Goal: Transaction & Acquisition: Purchase product/service

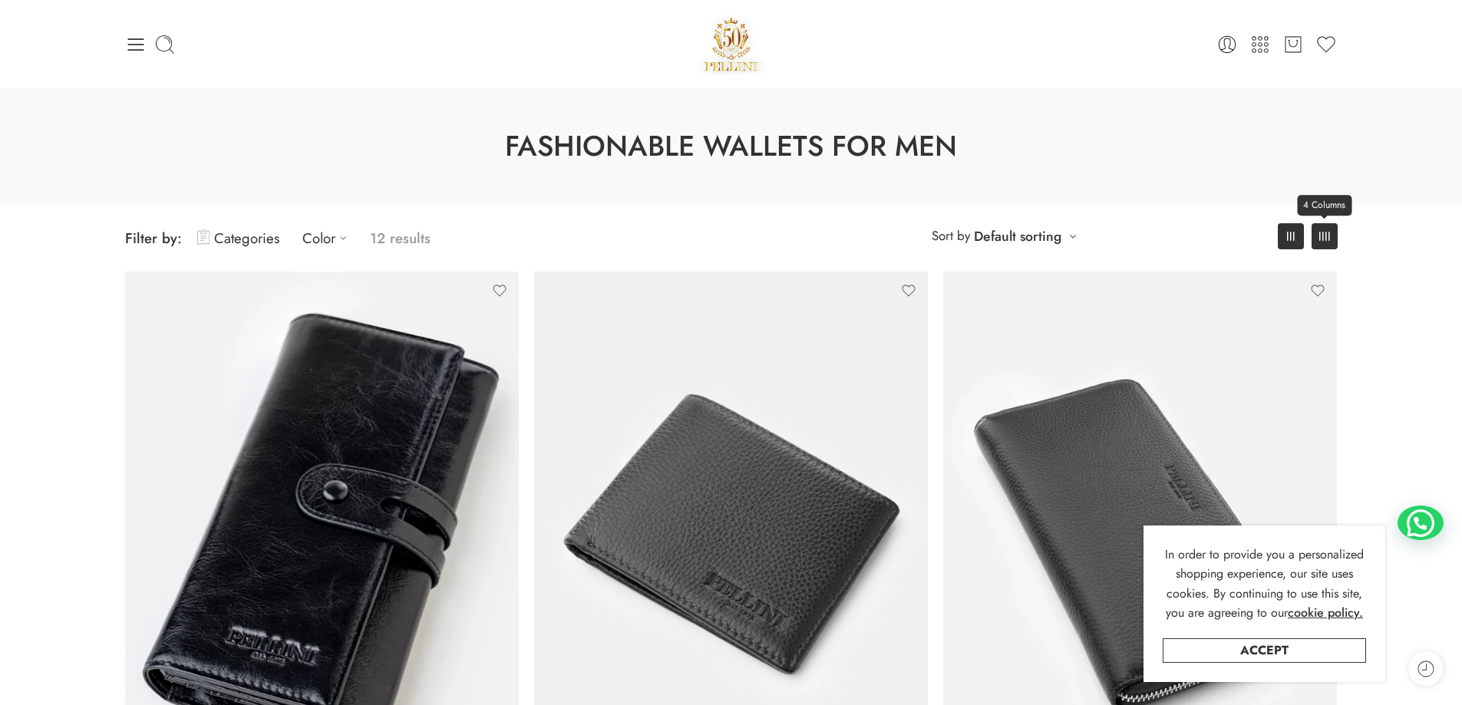
click at [1325, 234] on rect at bounding box center [1326, 236] width 2 height 9
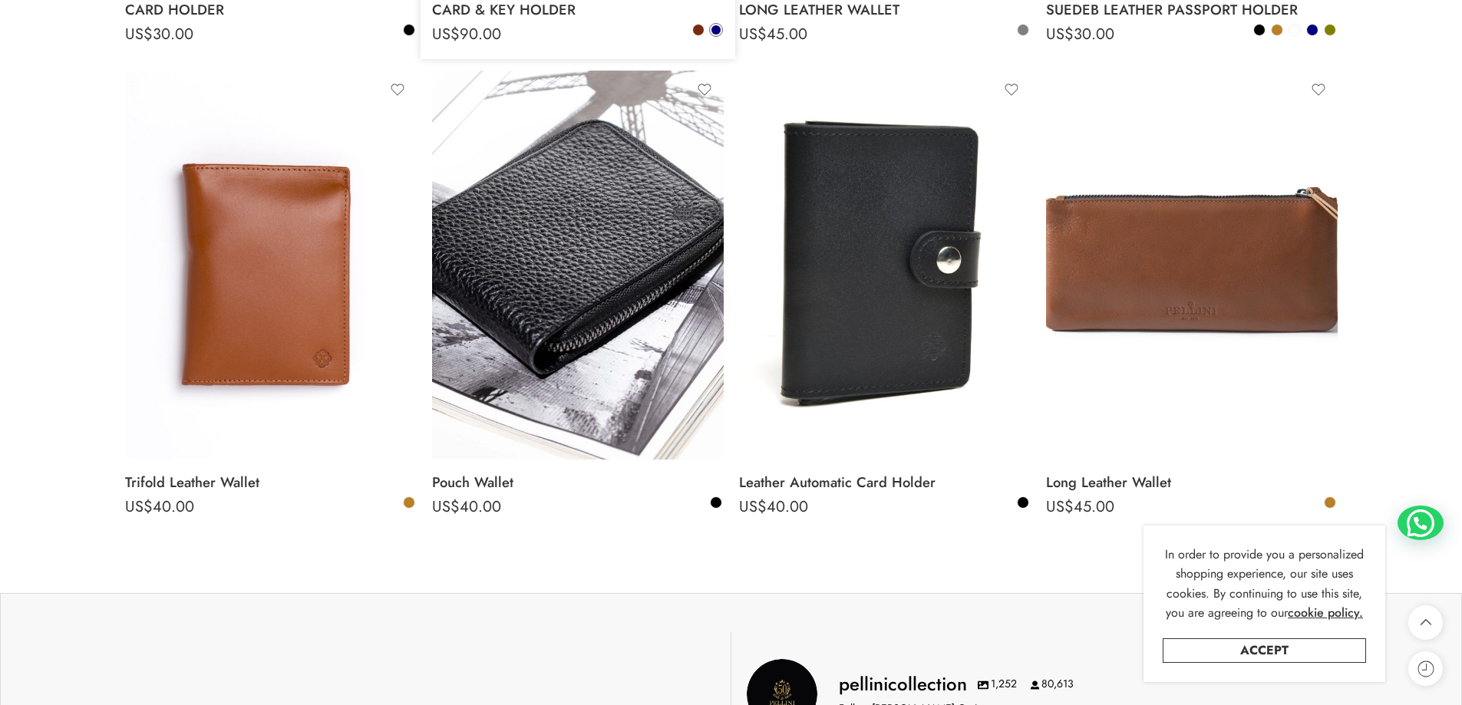
scroll to position [1458, 0]
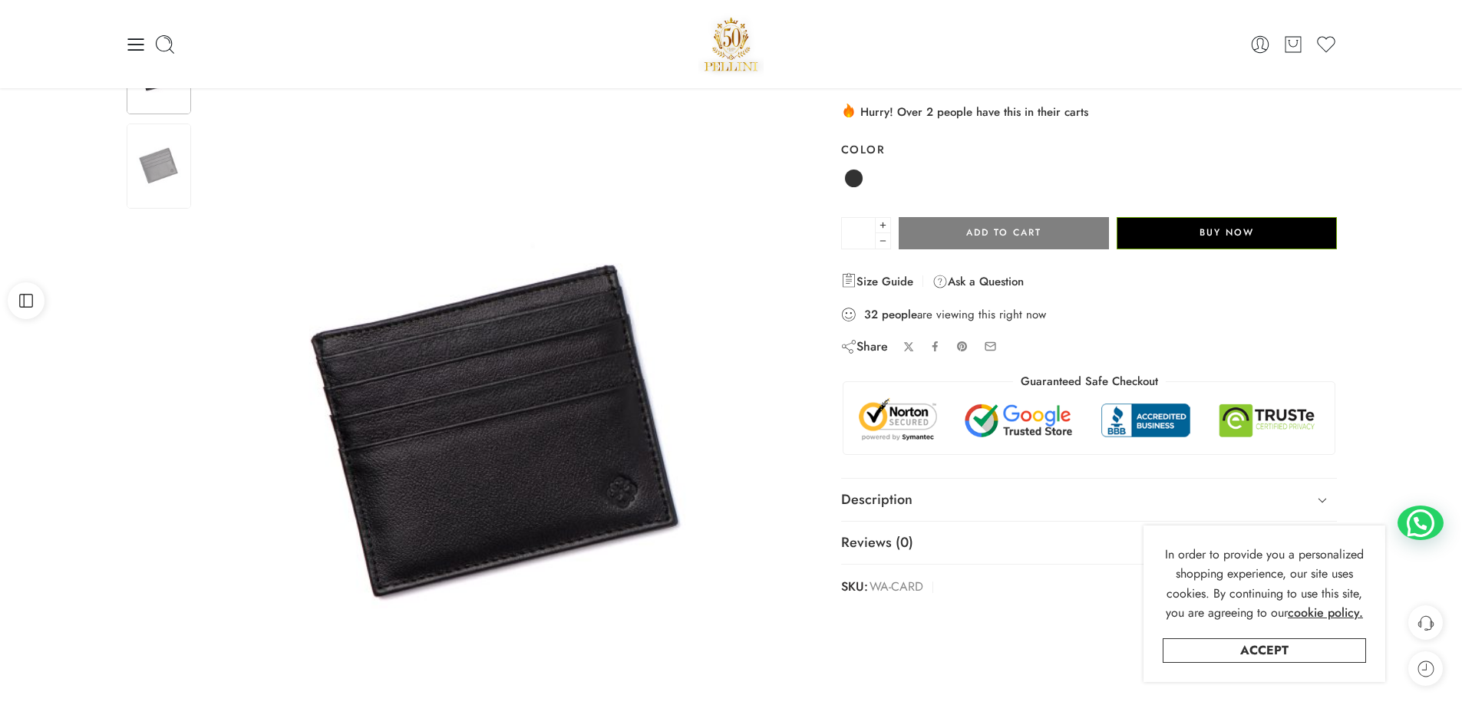
scroll to position [77, 0]
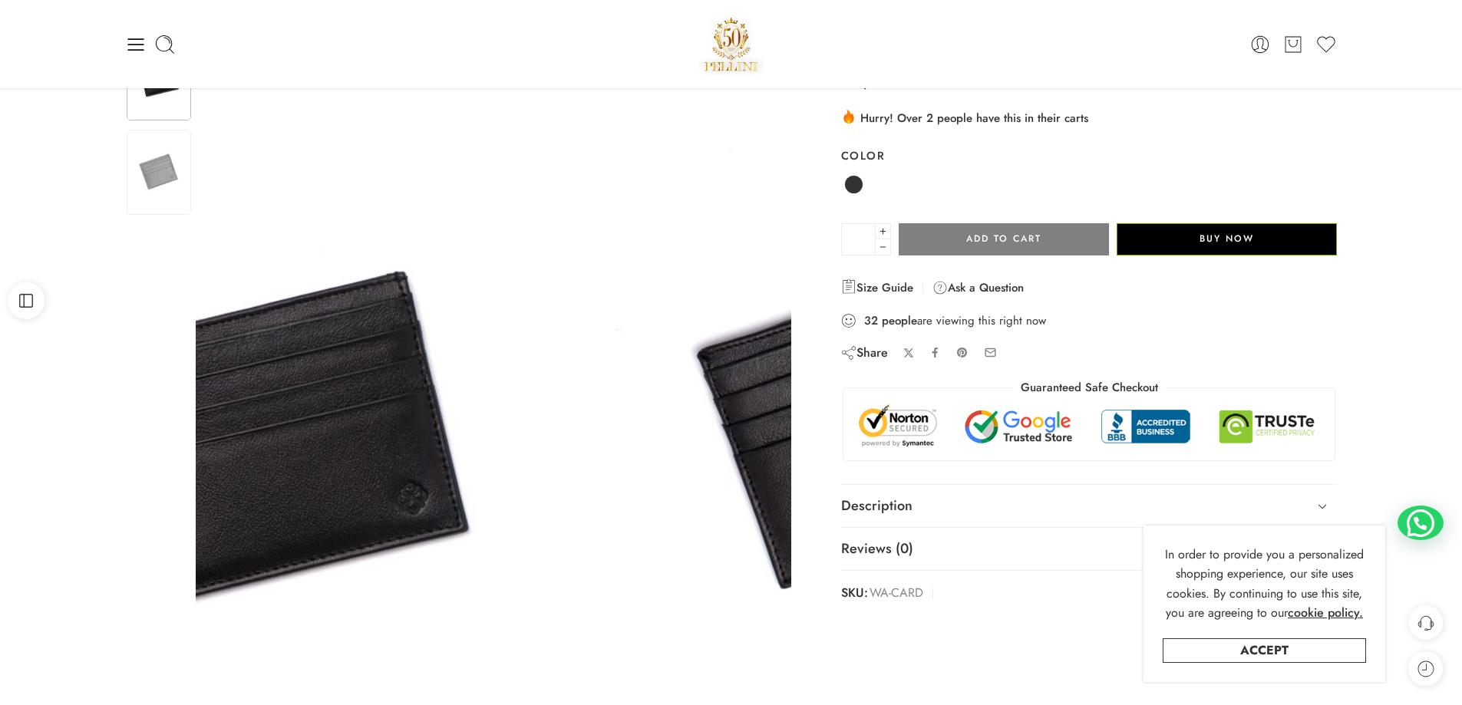
drag, startPoint x: 638, startPoint y: 371, endPoint x: 427, endPoint y: 367, distance: 211.0
click at [433, 368] on img at bounding box center [284, 426] width 588 height 783
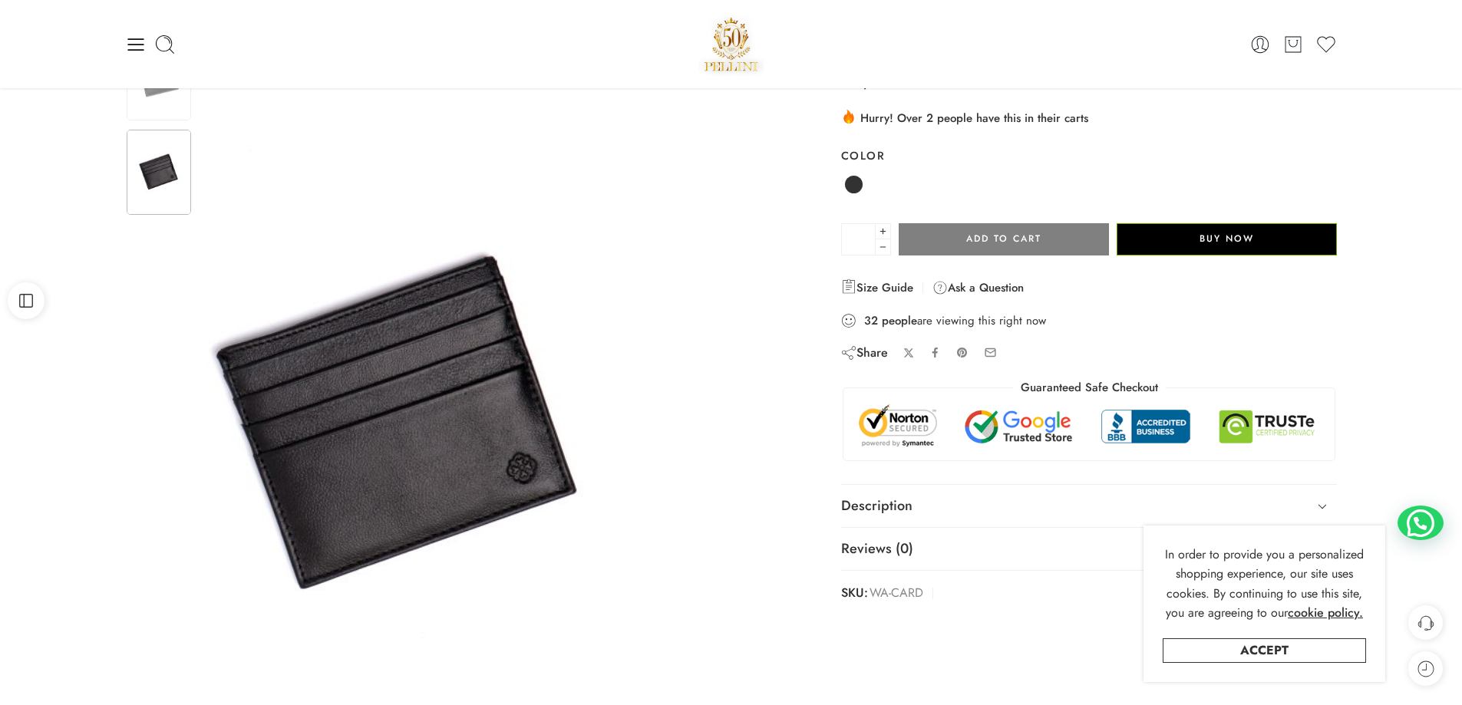
drag, startPoint x: 673, startPoint y: 384, endPoint x: 274, endPoint y: 372, distance: 399.1
click at [307, 375] on img at bounding box center [399, 426] width 588 height 783
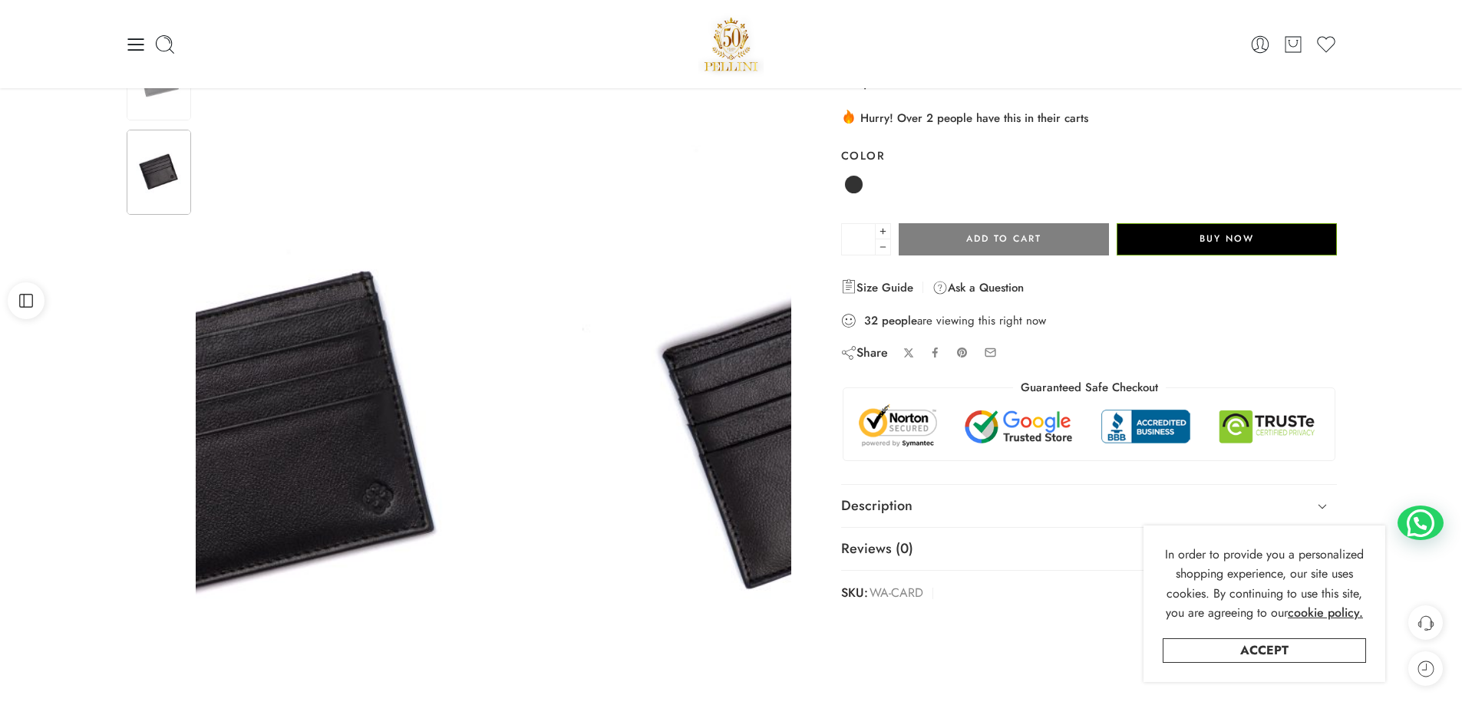
drag, startPoint x: 653, startPoint y: 394, endPoint x: 810, endPoint y: 392, distance: 157.3
click at [776, 394] on img at bounding box center [845, 426] width 588 height 783
